Goal: Navigation & Orientation: Find specific page/section

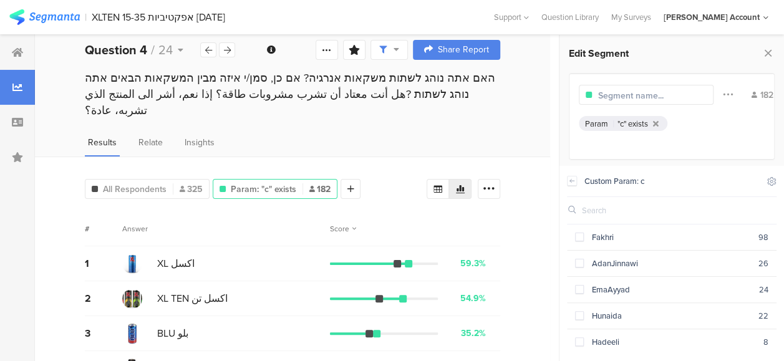
scroll to position [26, 0]
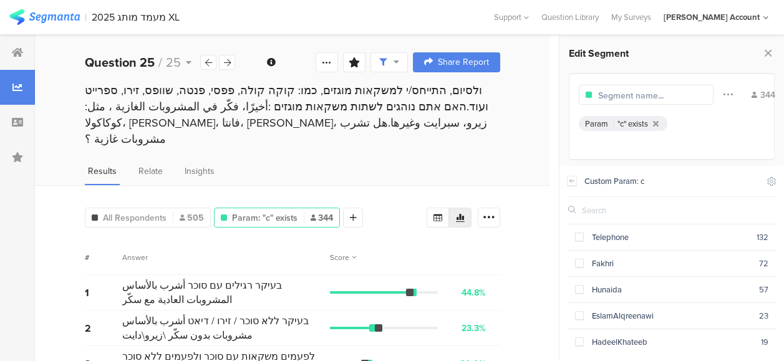
scroll to position [54, 0]
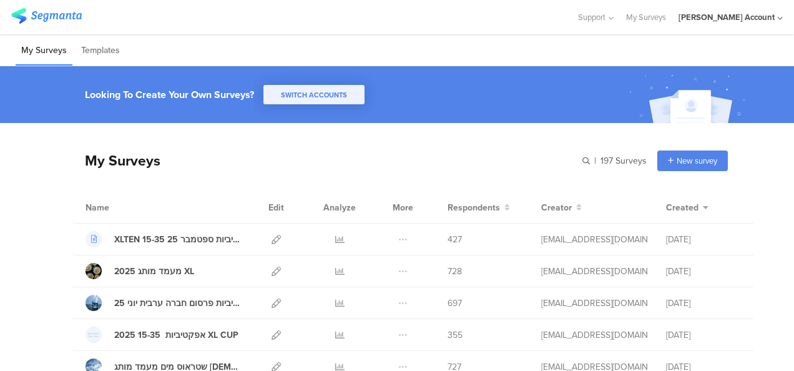
scroll to position [62, 0]
